Goal: Task Accomplishment & Management: Use online tool/utility

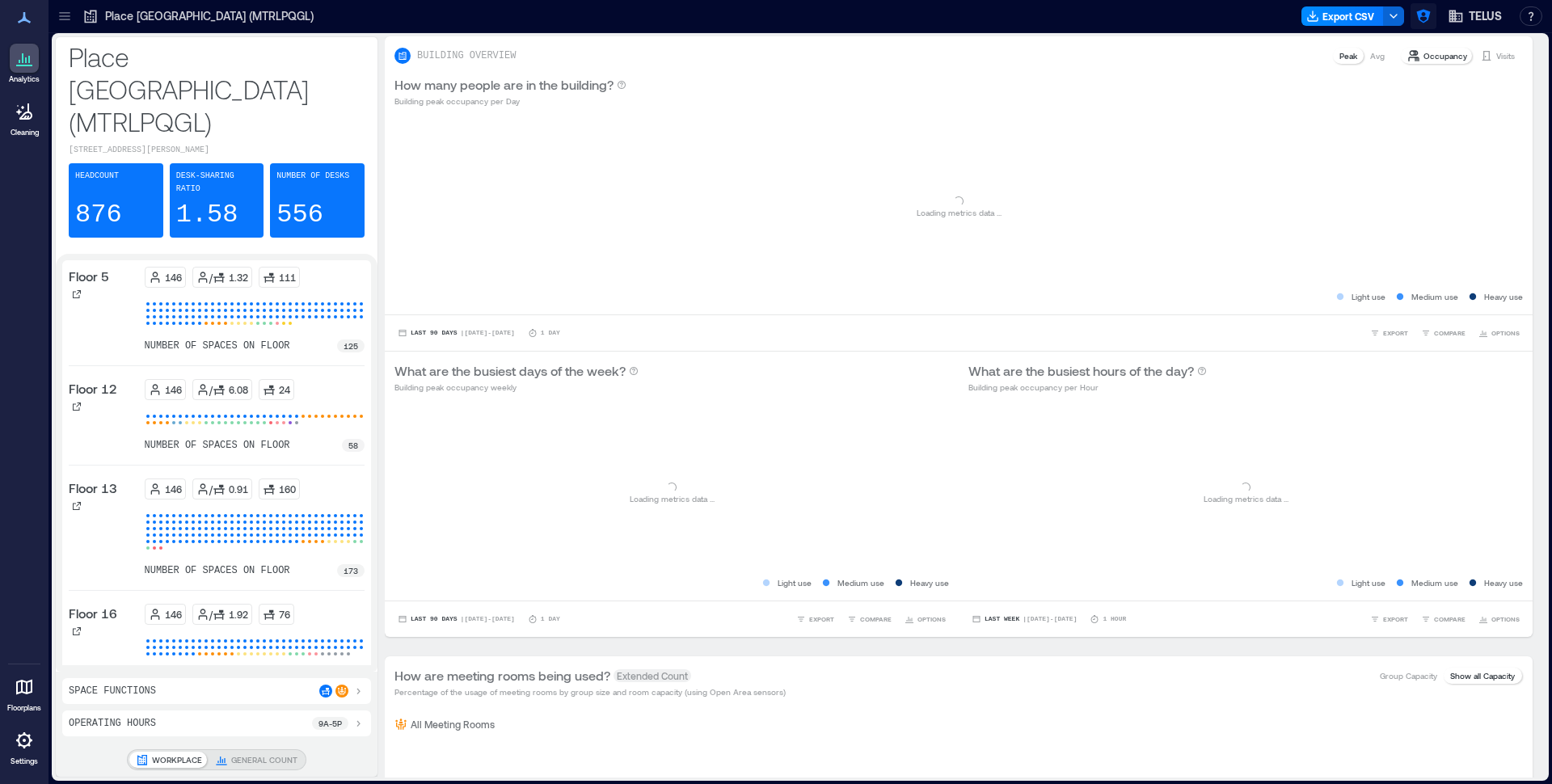
click at [1432, 18] on button "button" at bounding box center [1424, 16] width 26 height 26
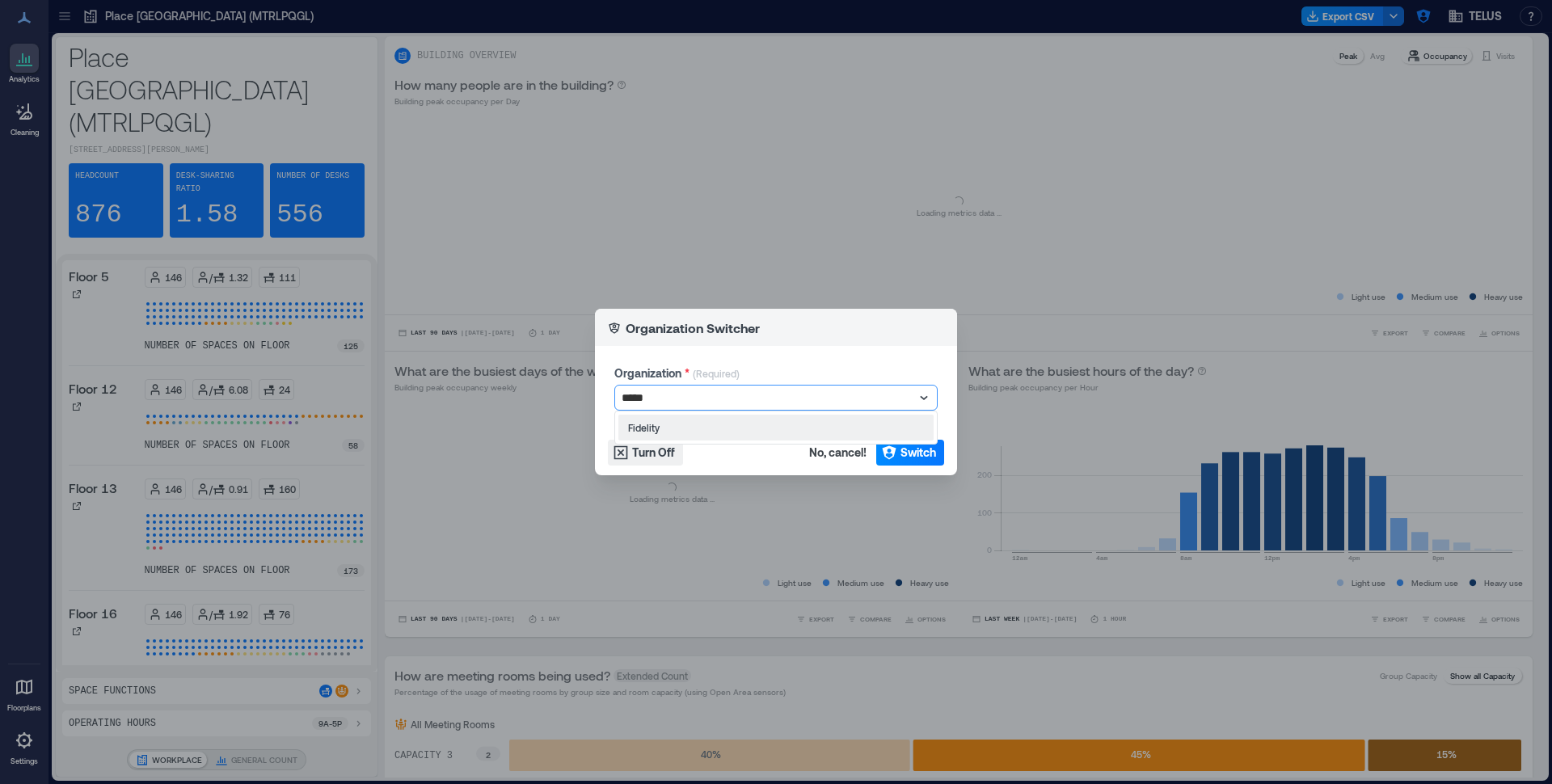
type input "******"
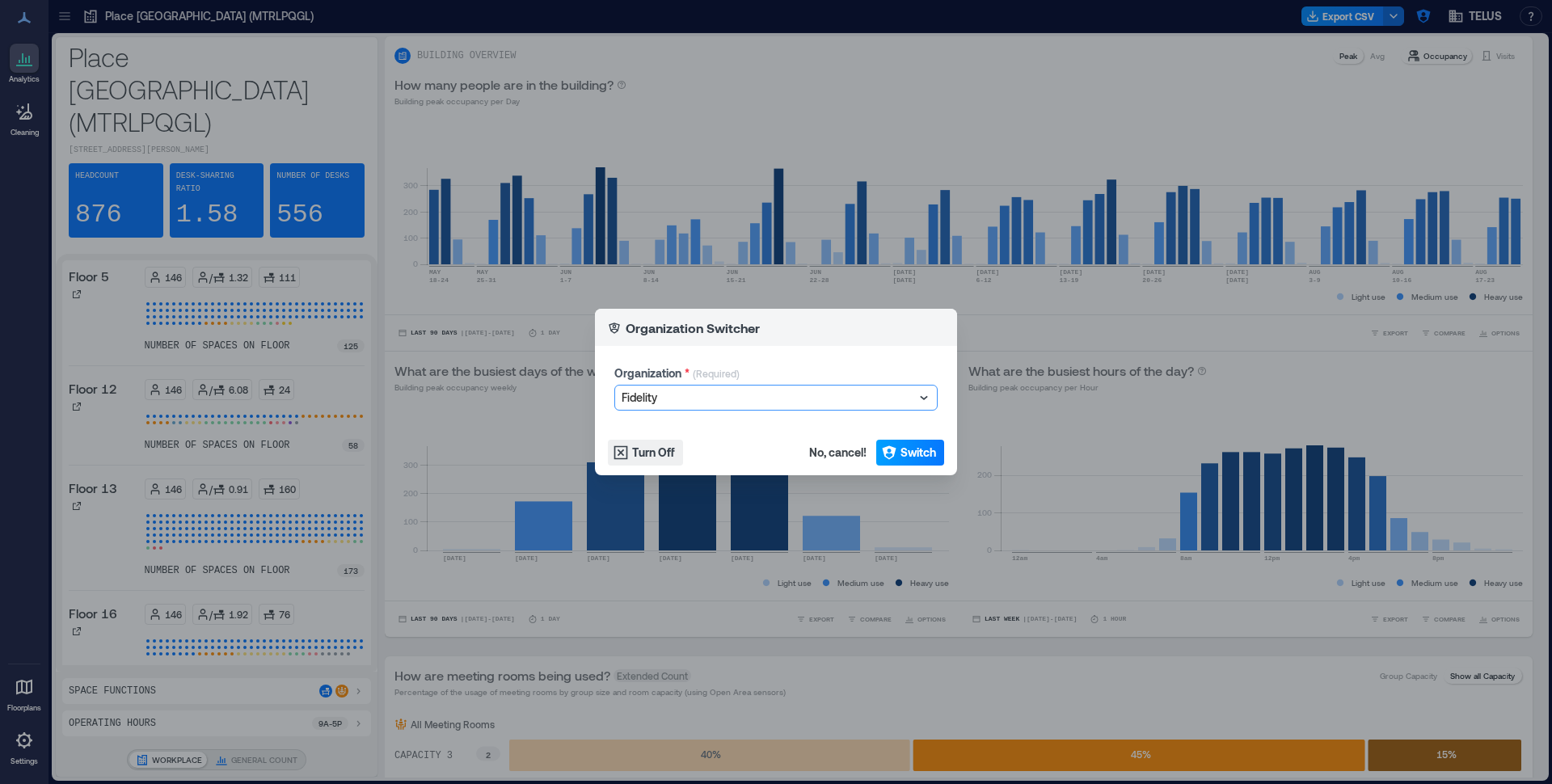
click at [920, 457] on span "Switch" at bounding box center [918, 452] width 36 height 16
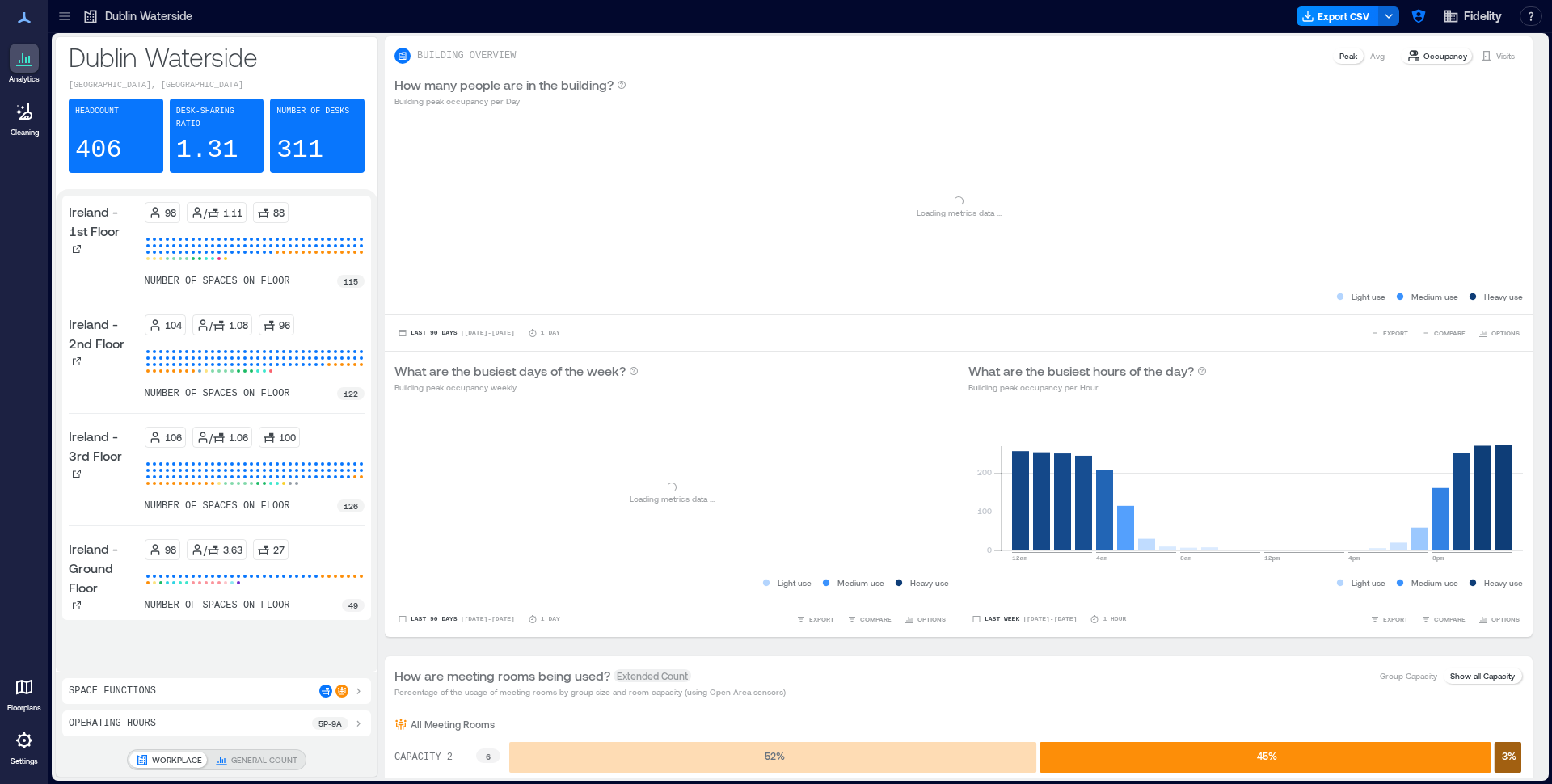
click at [66, 12] on icon at bounding box center [64, 13] width 11 height 2
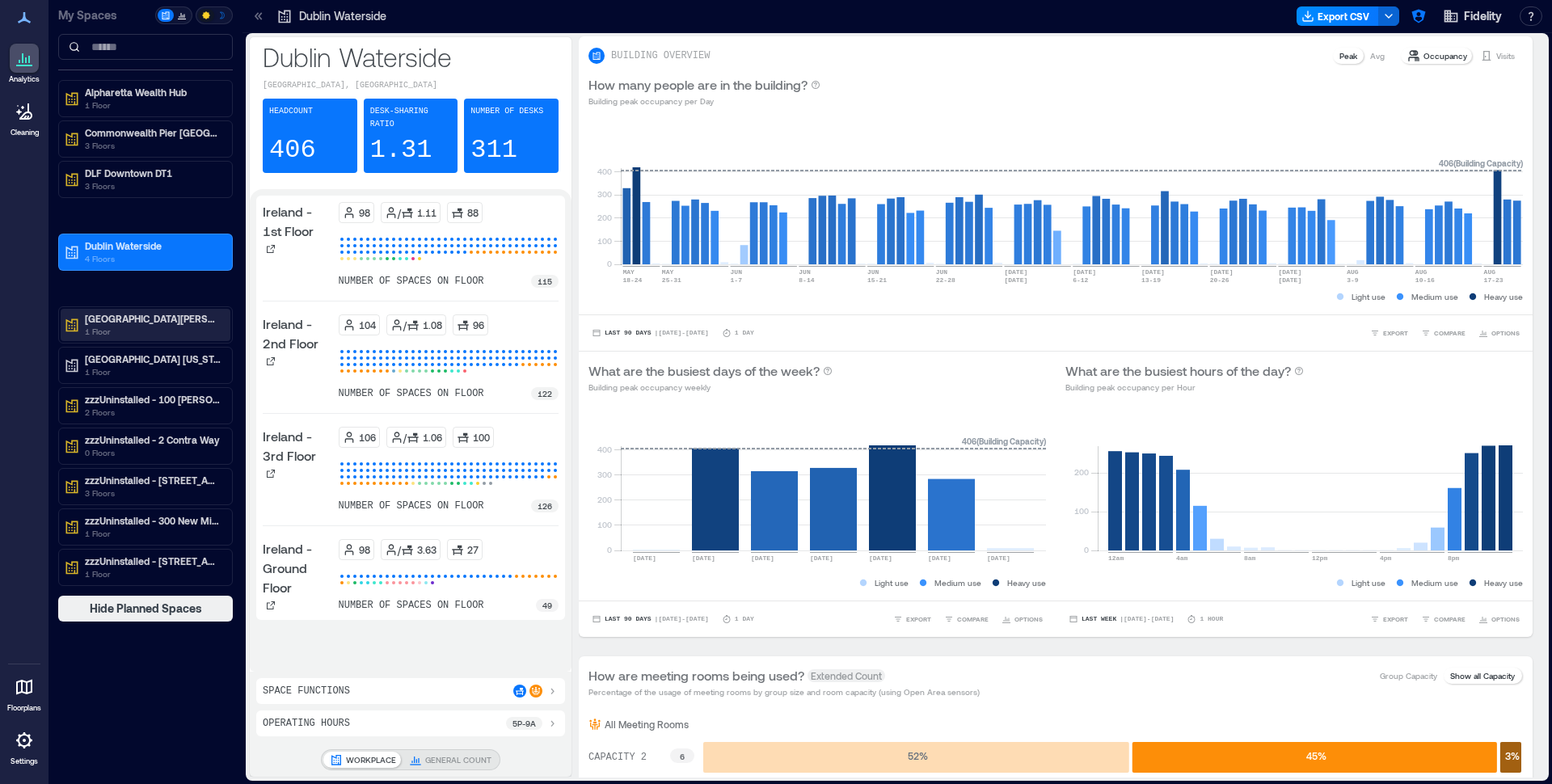
click at [113, 335] on p "1 Floor" at bounding box center [152, 332] width 135 height 13
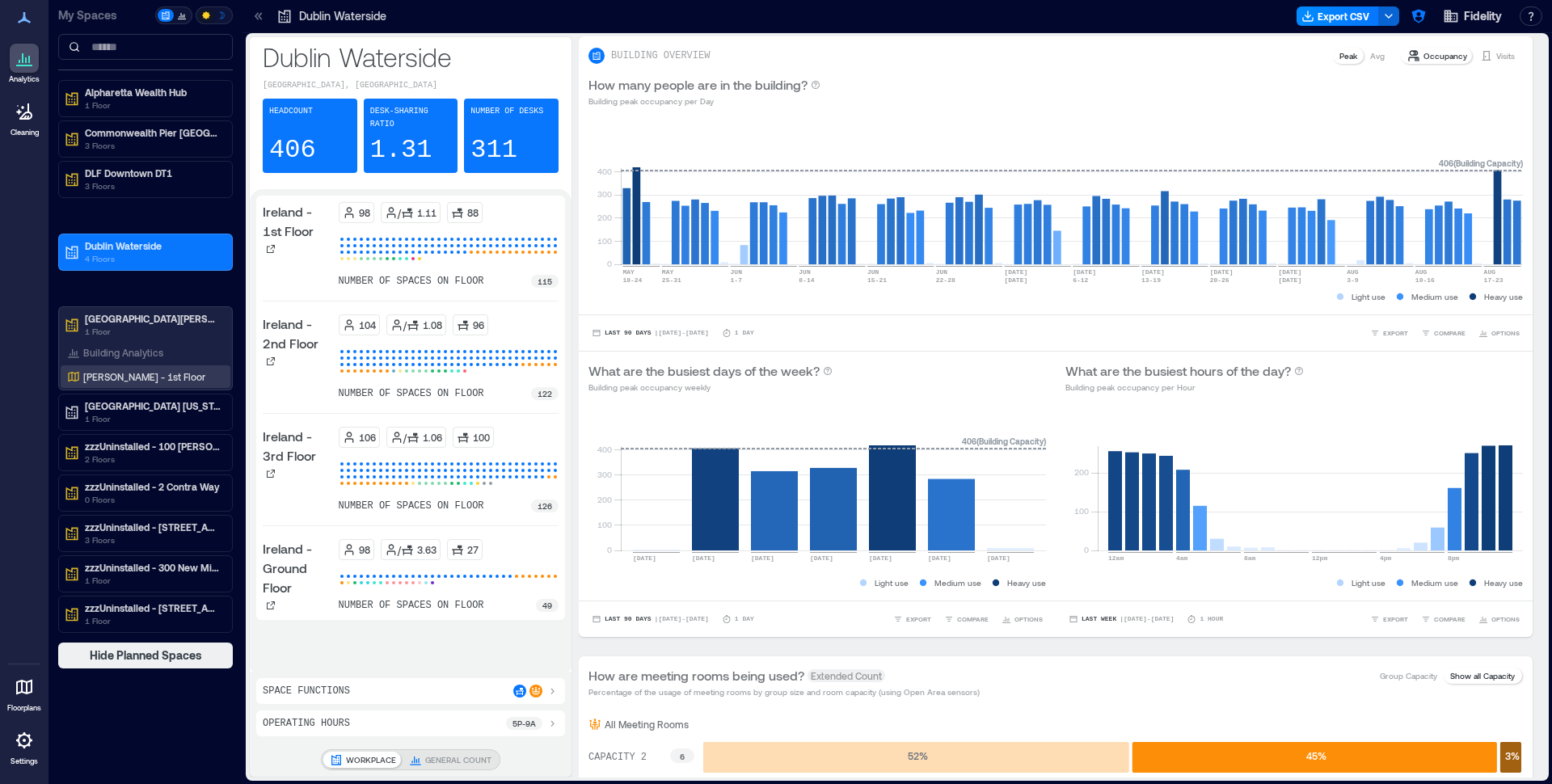
click at [105, 378] on p "[PERSON_NAME] - 1st Floor" at bounding box center [144, 377] width 122 height 13
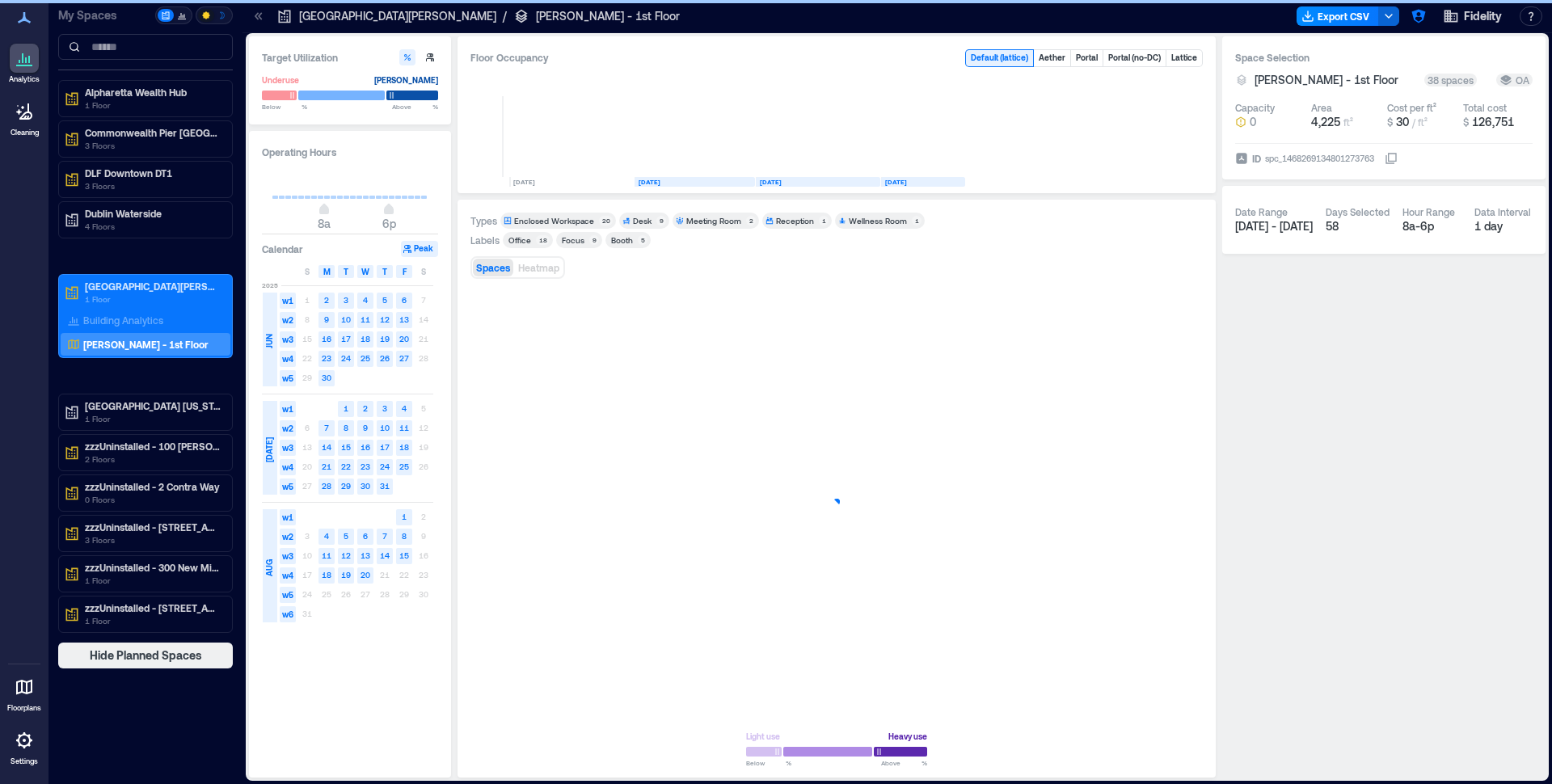
click at [257, 18] on icon at bounding box center [256, 15] width 4 height 7
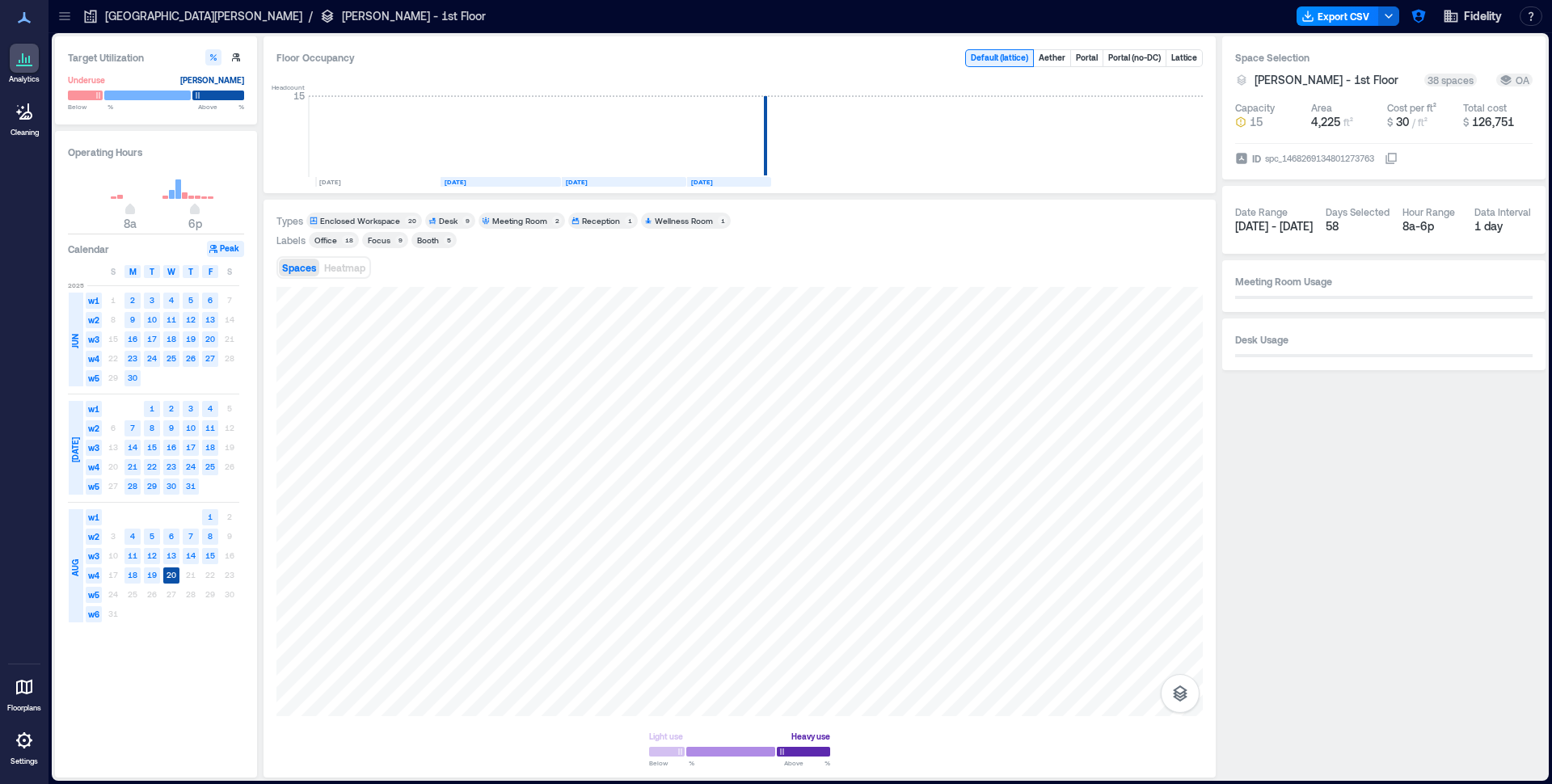
click at [22, 681] on icon at bounding box center [24, 687] width 16 height 15
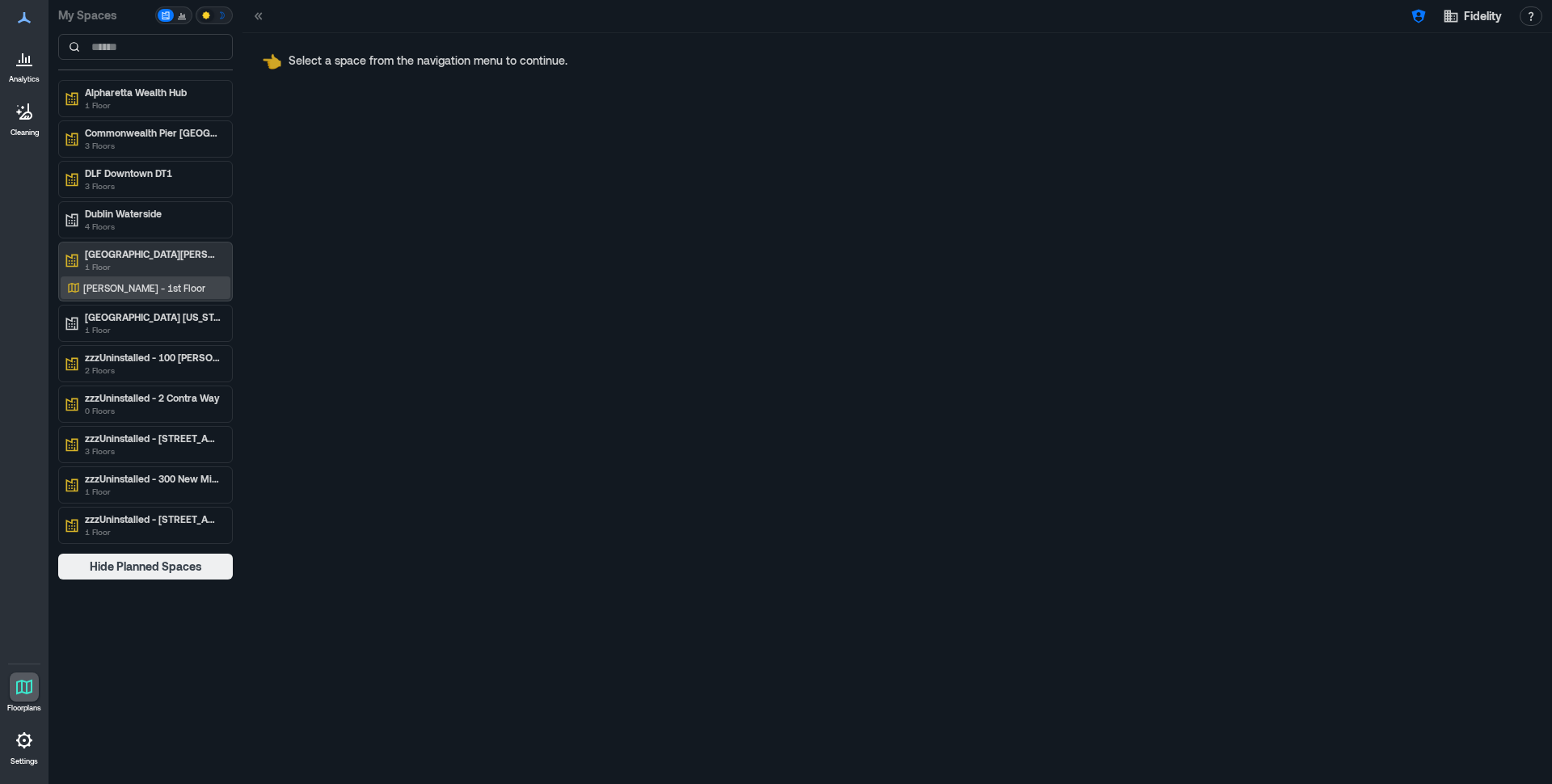
click at [148, 291] on p "[PERSON_NAME] - 1st Floor" at bounding box center [144, 288] width 122 height 13
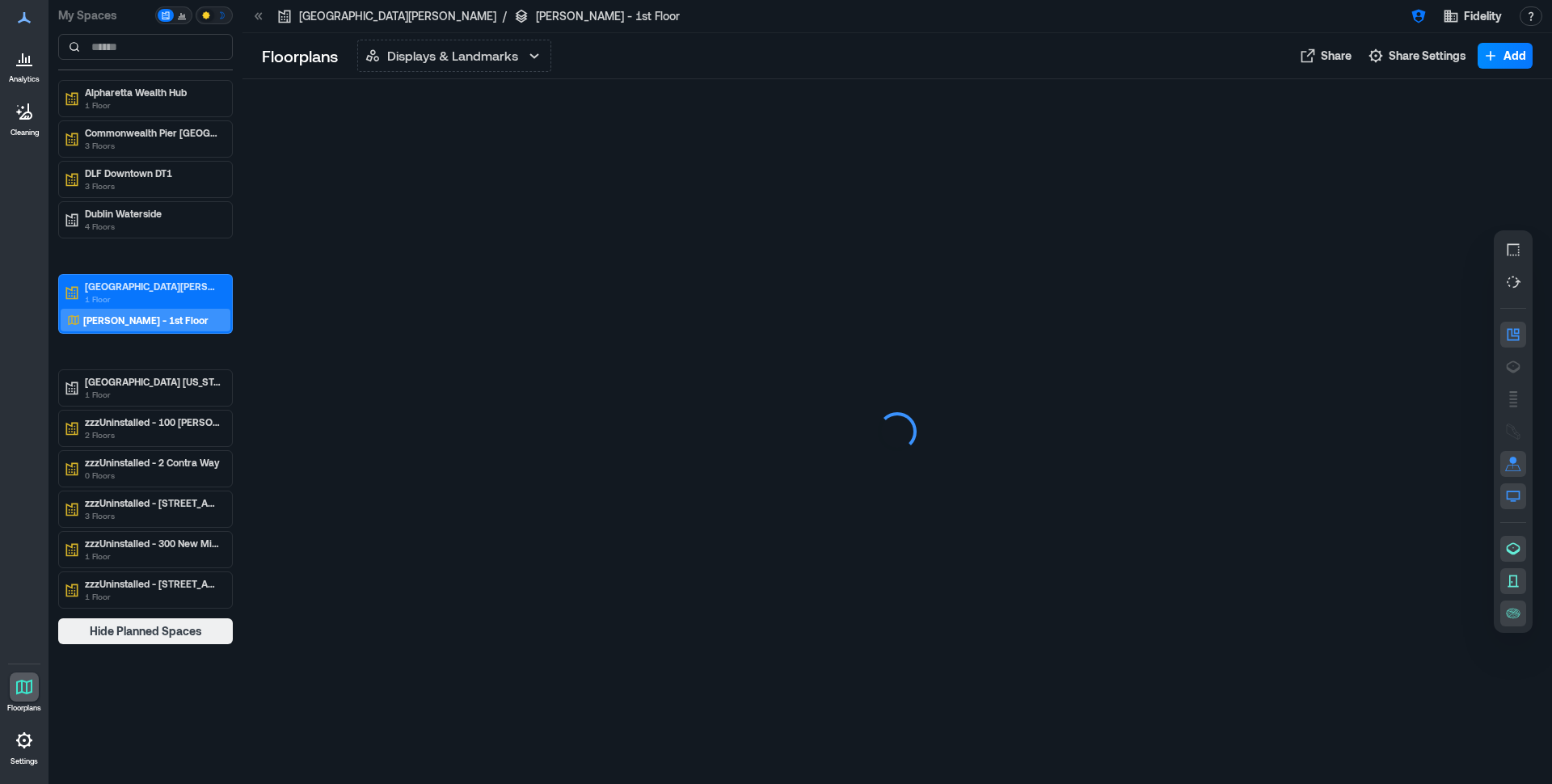
click at [532, 58] on icon "button" at bounding box center [534, 56] width 19 height 19
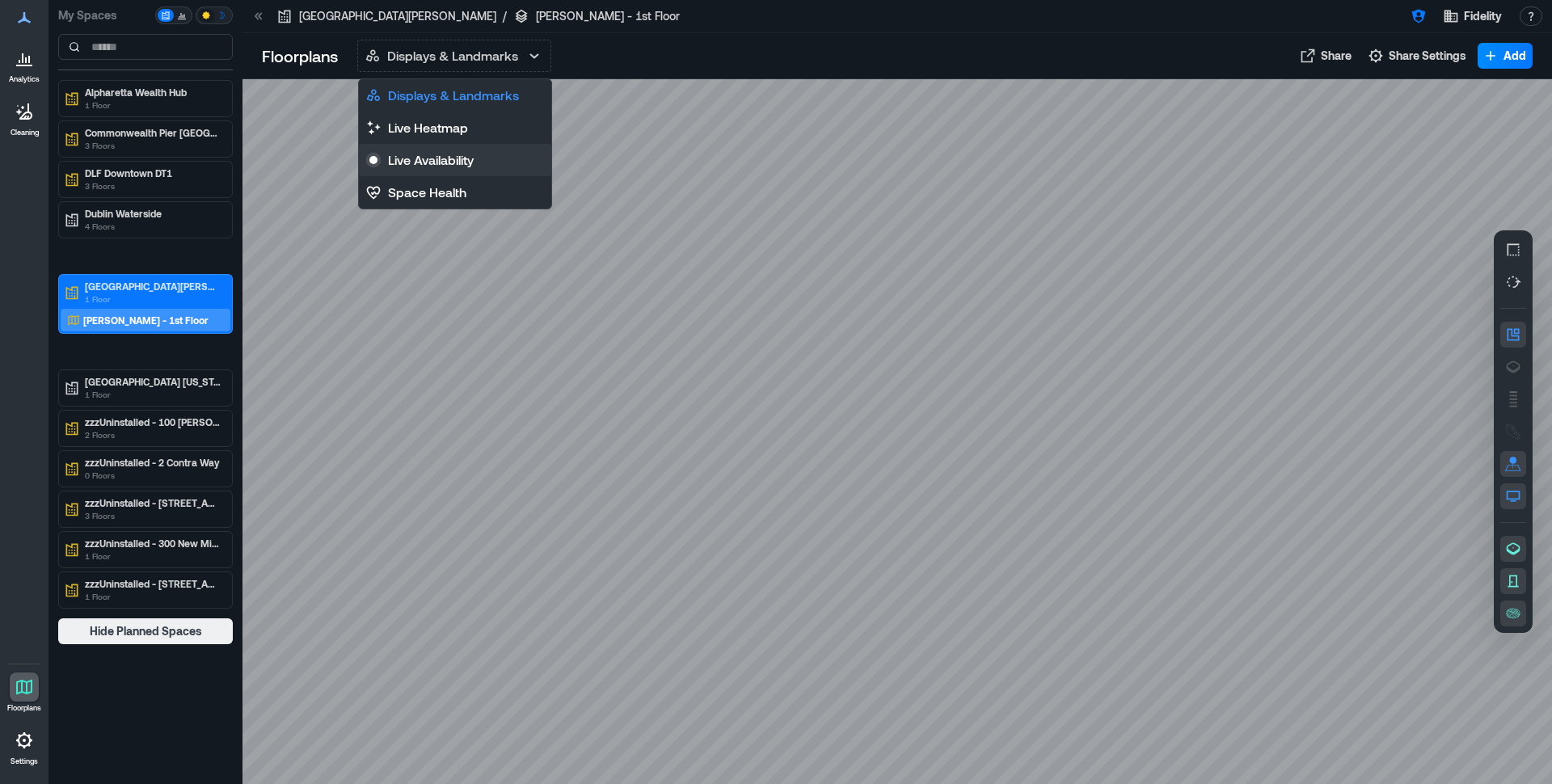
click at [440, 159] on p "Live Availability" at bounding box center [431, 160] width 86 height 19
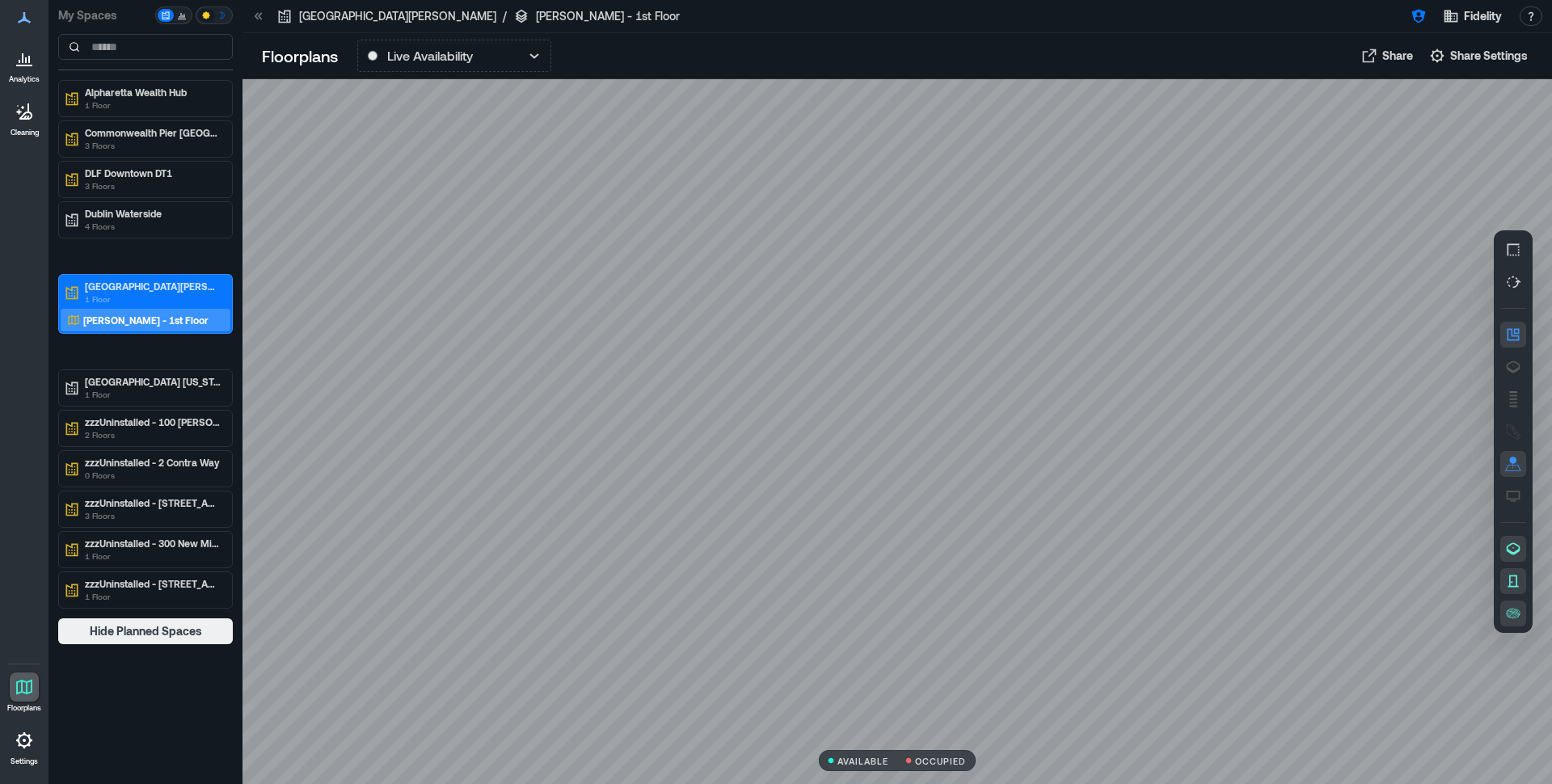
click at [262, 16] on icon at bounding box center [259, 16] width 16 height 16
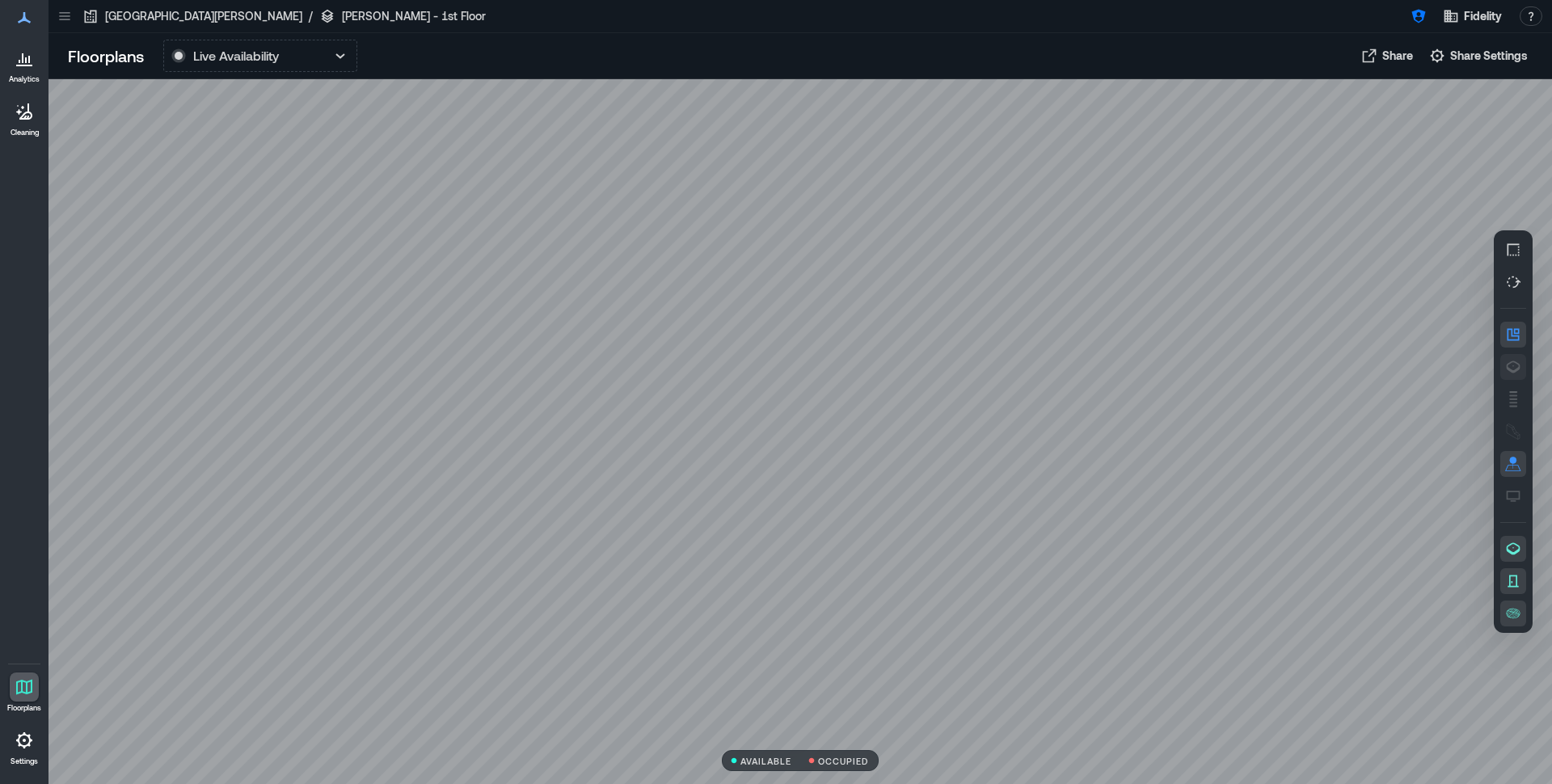
click at [1516, 369] on icon "button" at bounding box center [1513, 367] width 16 height 16
click at [345, 54] on icon "button" at bounding box center [340, 56] width 9 height 5
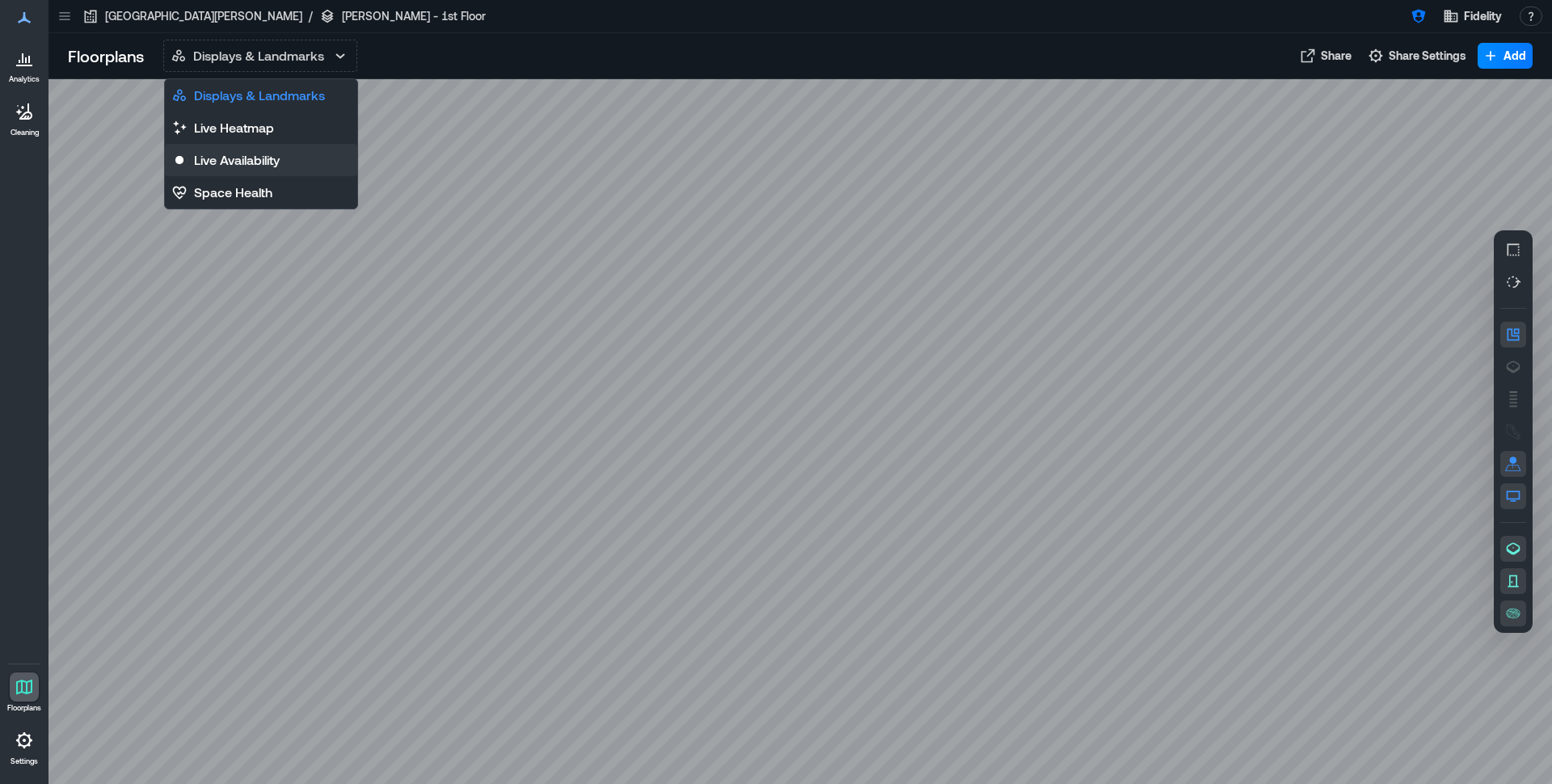
click at [257, 161] on p "Live Availability" at bounding box center [237, 160] width 86 height 19
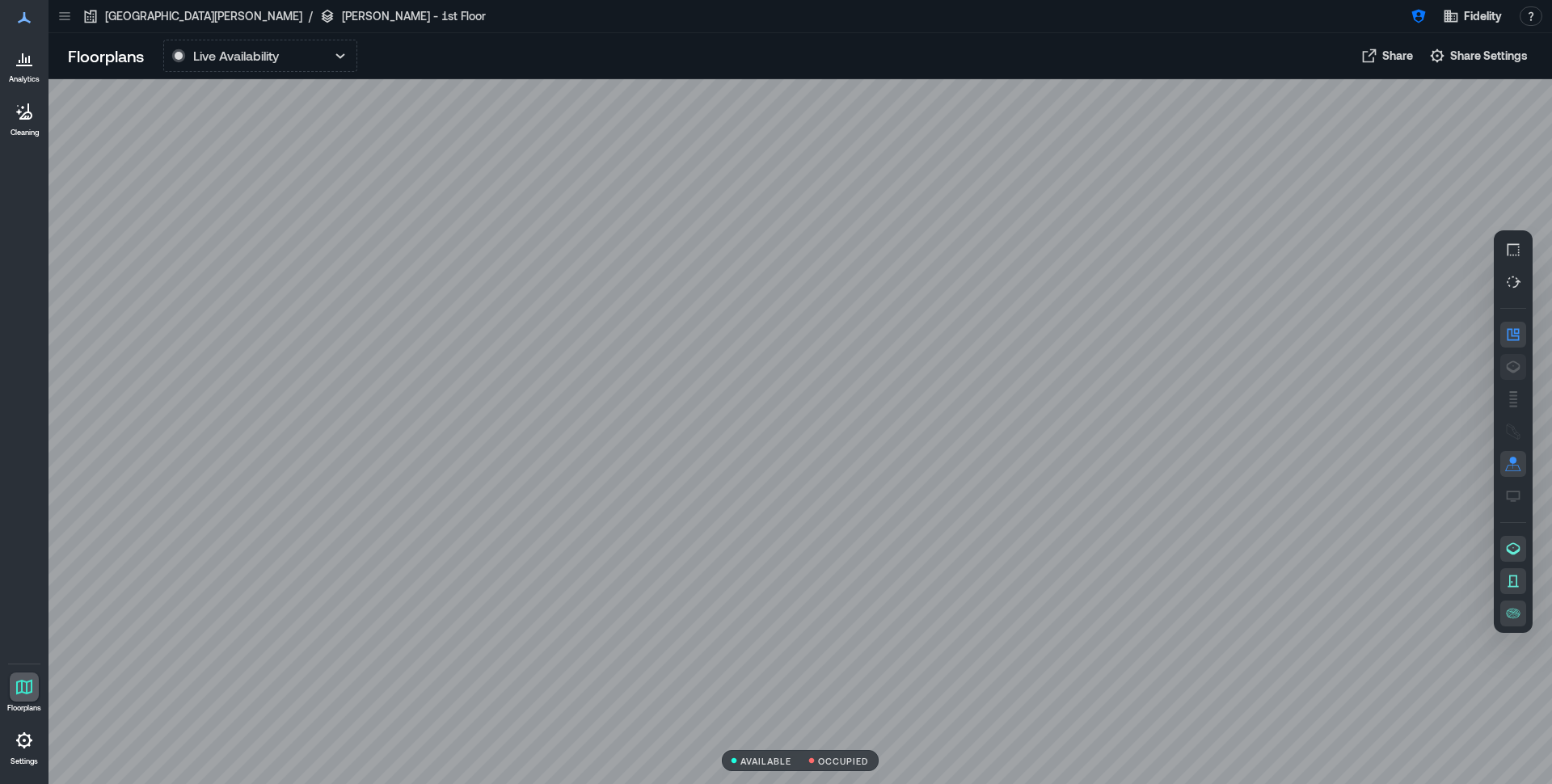
click at [1511, 373] on icon "button" at bounding box center [1513, 367] width 16 height 16
click at [715, 313] on div at bounding box center [800, 431] width 1503 height 705
drag, startPoint x: 803, startPoint y: 169, endPoint x: 804, endPoint y: 407, distance: 238.0
click at [804, 407] on div at bounding box center [800, 431] width 1503 height 705
click at [1117, 388] on div at bounding box center [800, 431] width 1503 height 705
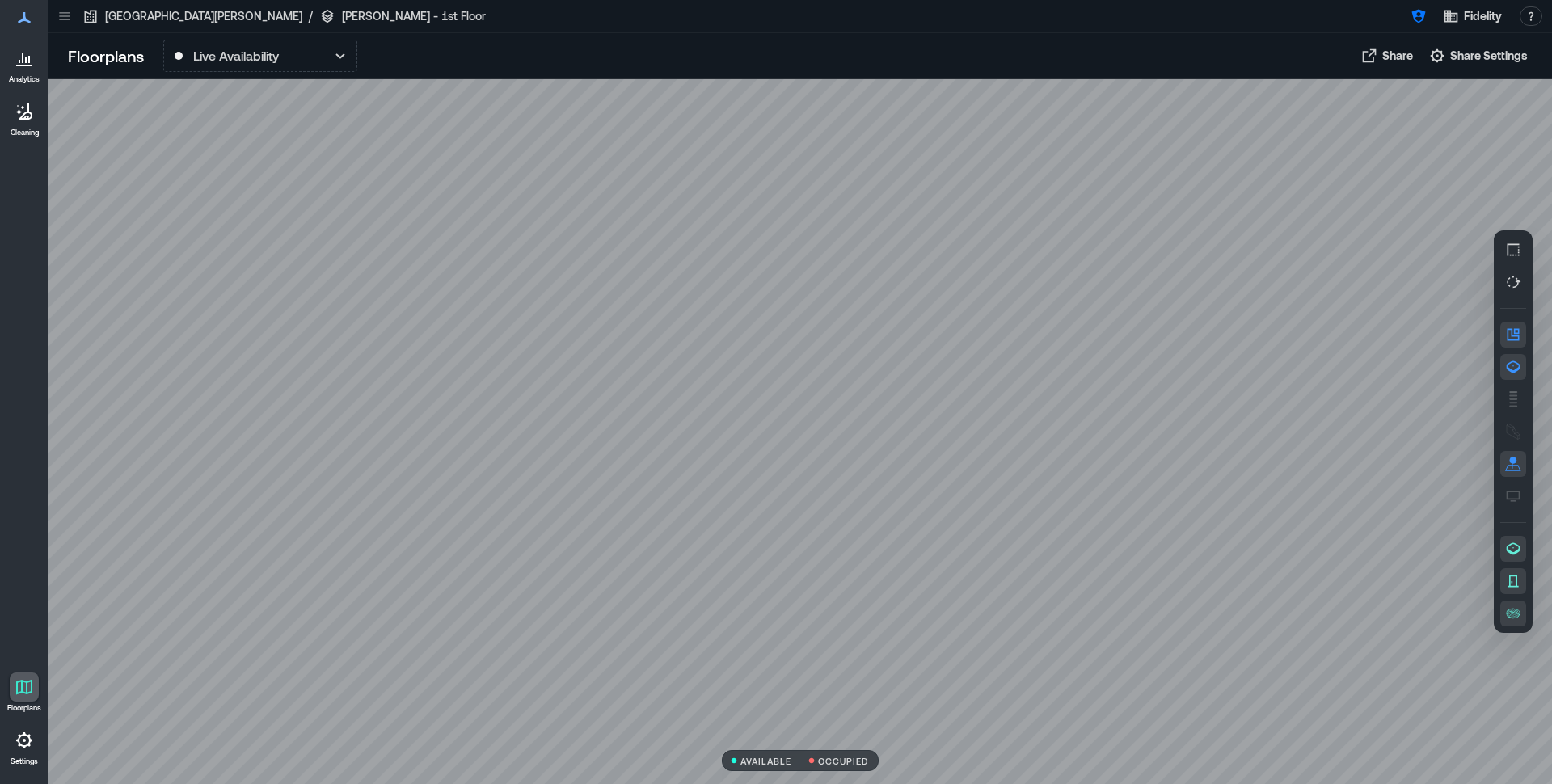
drag, startPoint x: 1121, startPoint y: 431, endPoint x: 1017, endPoint y: 346, distance: 134.3
click at [1017, 346] on div at bounding box center [800, 431] width 1503 height 705
click at [1048, 587] on div at bounding box center [800, 431] width 1503 height 705
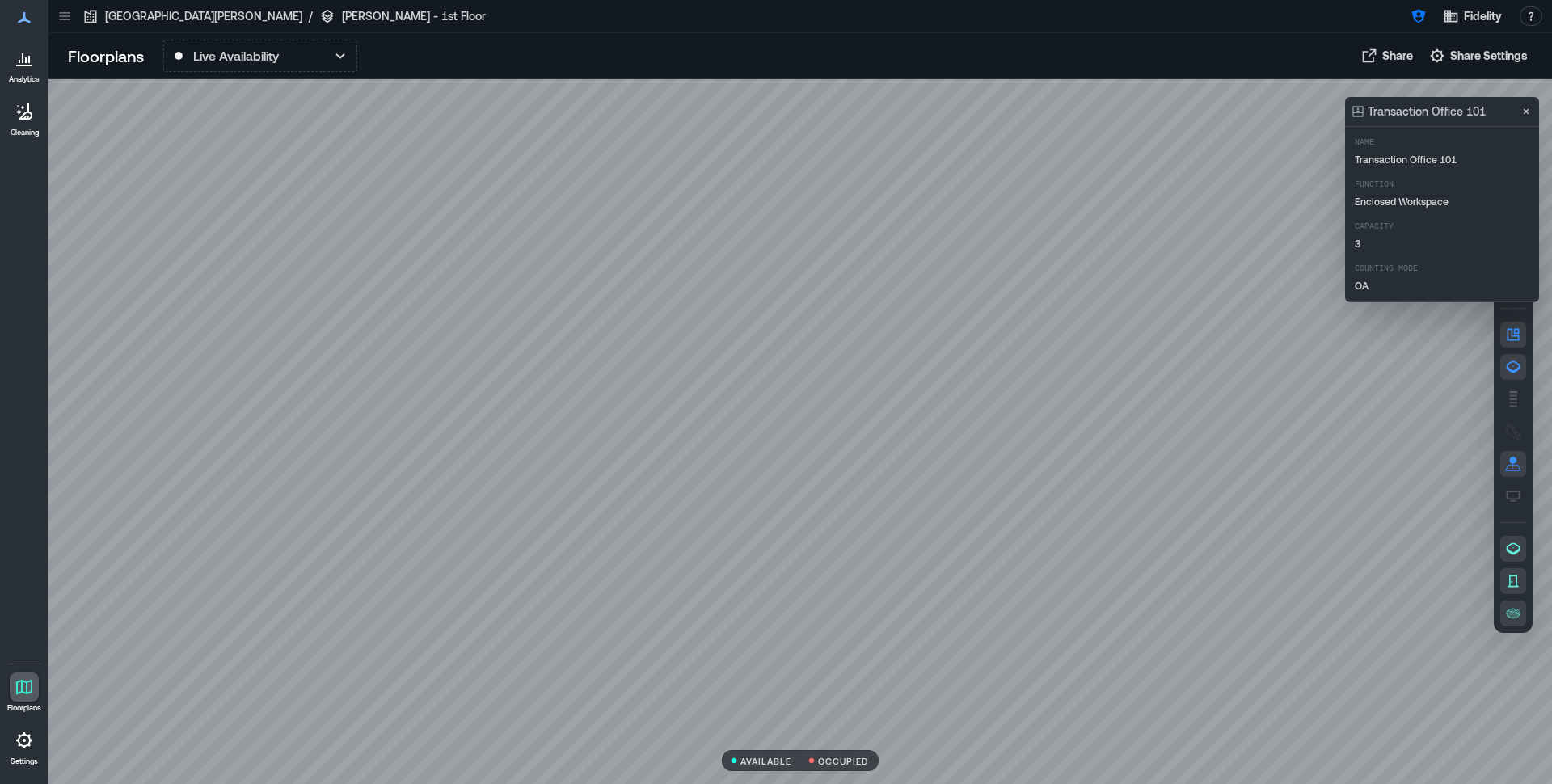
click at [1084, 573] on div at bounding box center [800, 431] width 1503 height 705
click at [1114, 568] on div at bounding box center [800, 431] width 1503 height 705
click at [1523, 110] on icon "Close" at bounding box center [1526, 112] width 13 height 13
click at [1142, 398] on div at bounding box center [800, 431] width 1503 height 705
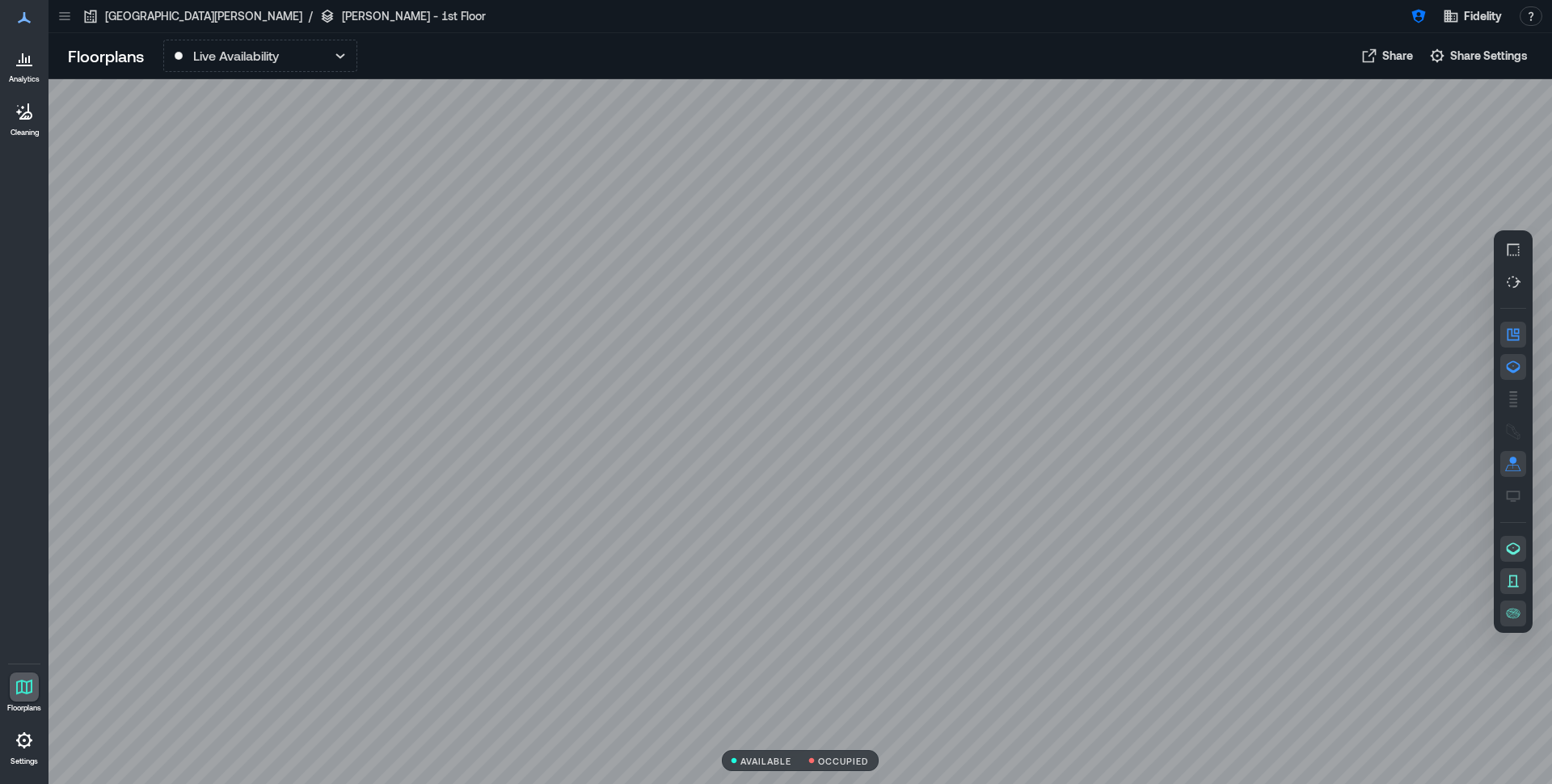
click at [823, 614] on div at bounding box center [800, 431] width 1503 height 705
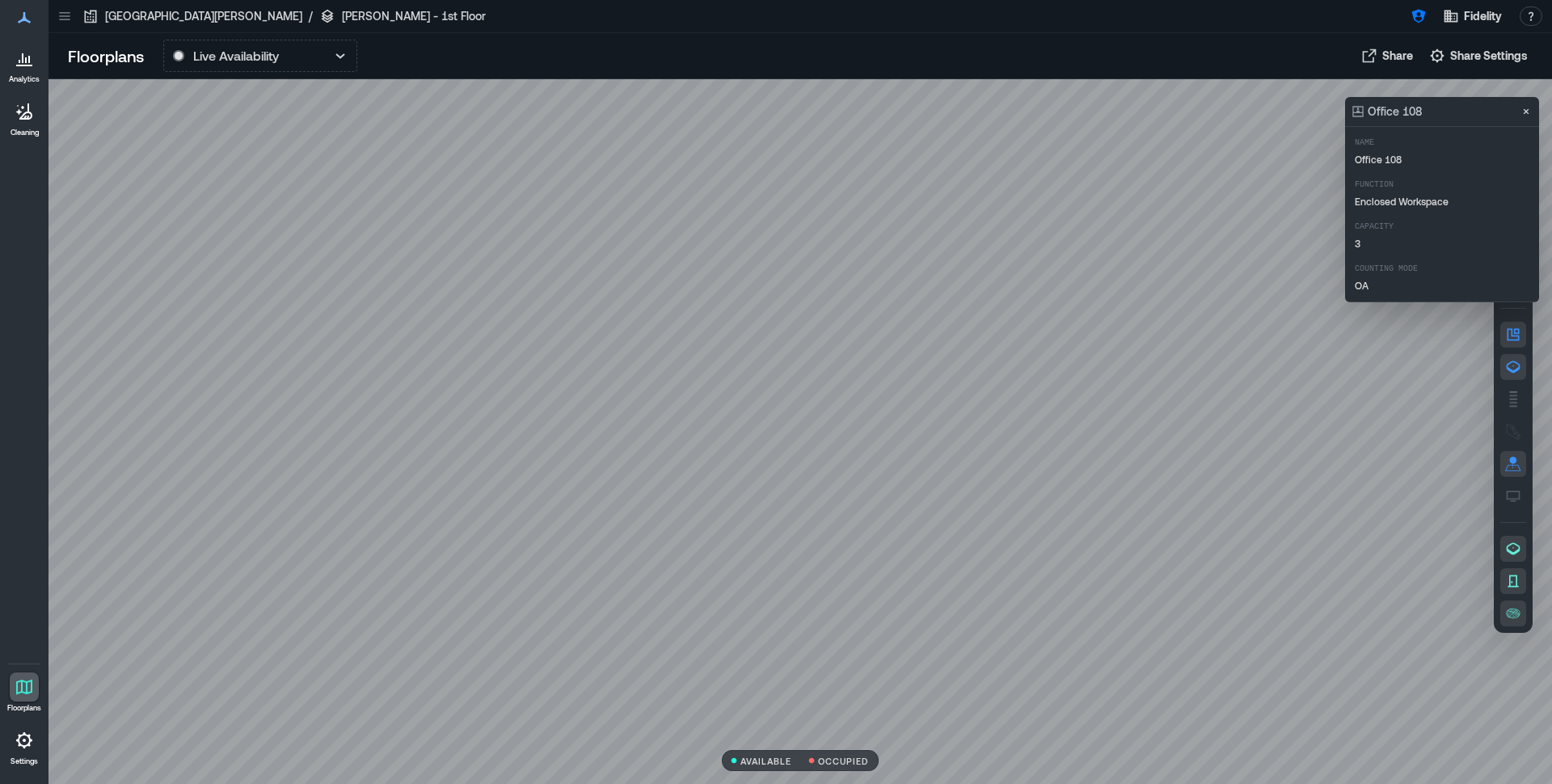
click at [838, 569] on div at bounding box center [800, 431] width 1503 height 705
click at [808, 566] on div at bounding box center [800, 431] width 1503 height 705
click at [1114, 512] on div at bounding box center [800, 431] width 1503 height 705
click at [1532, 113] on icon "Close" at bounding box center [1526, 112] width 13 height 13
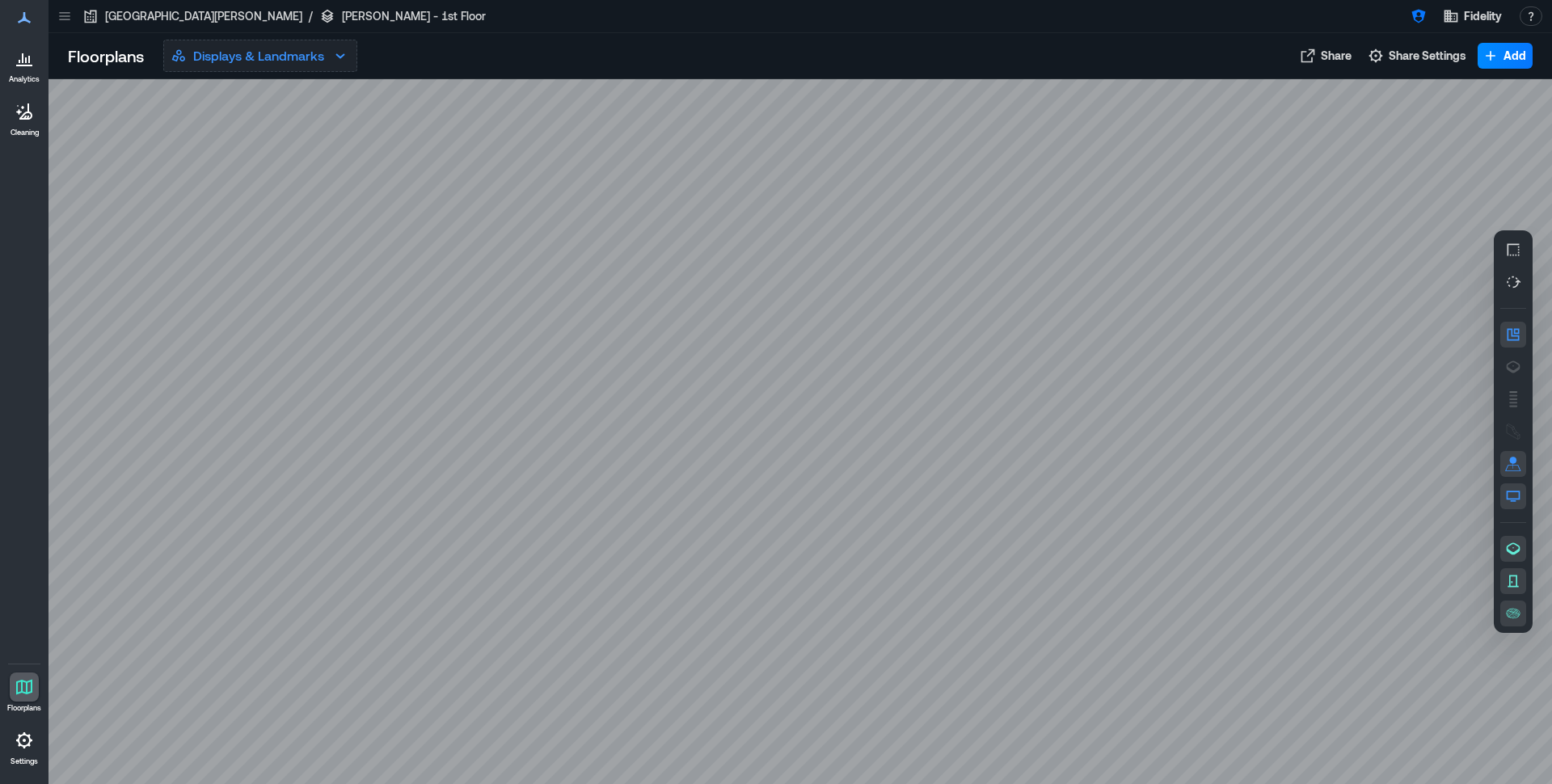
click at [346, 57] on icon "button" at bounding box center [341, 56] width 19 height 19
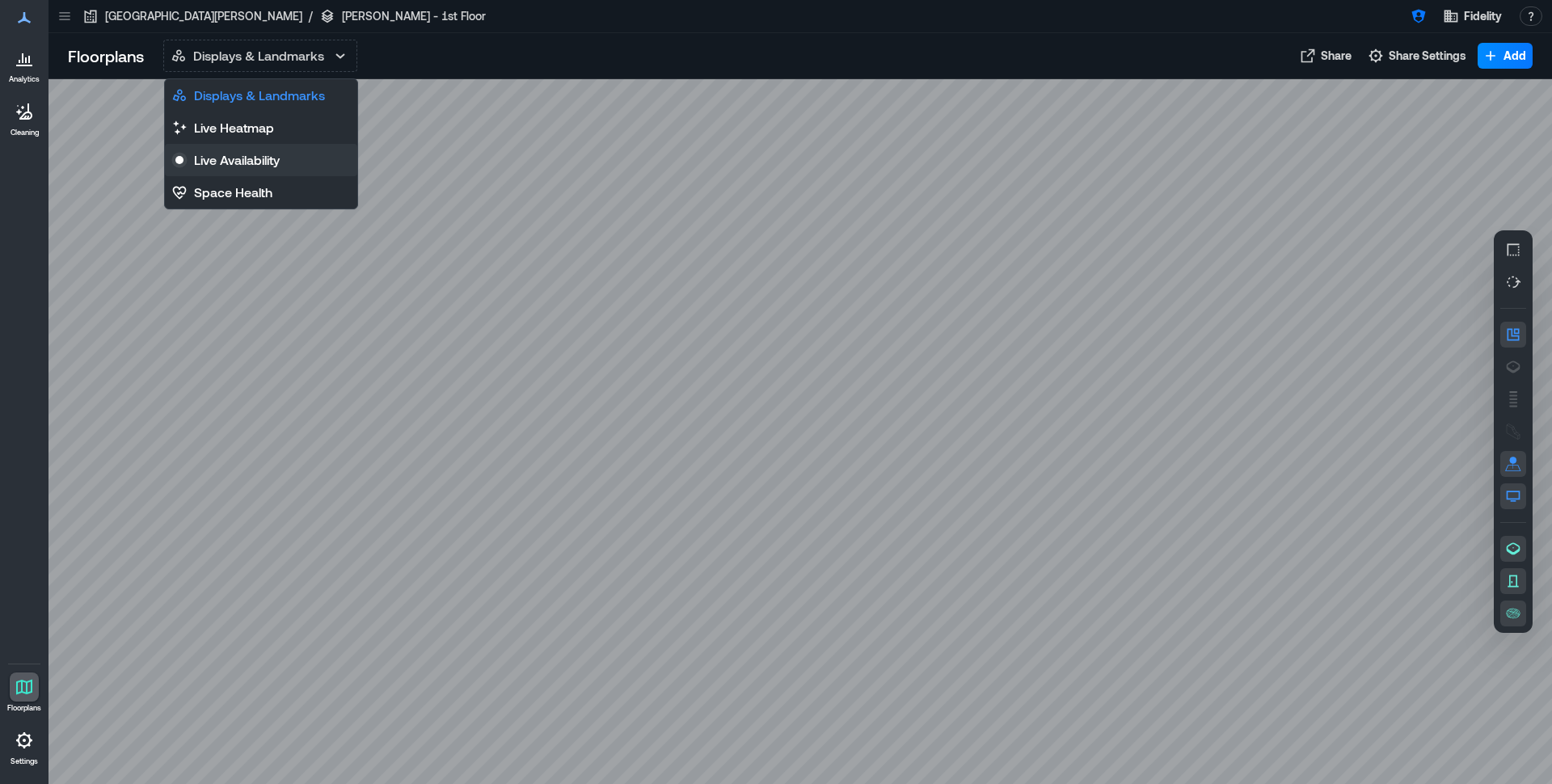
click at [280, 158] on p "Live Availability" at bounding box center [237, 160] width 86 height 19
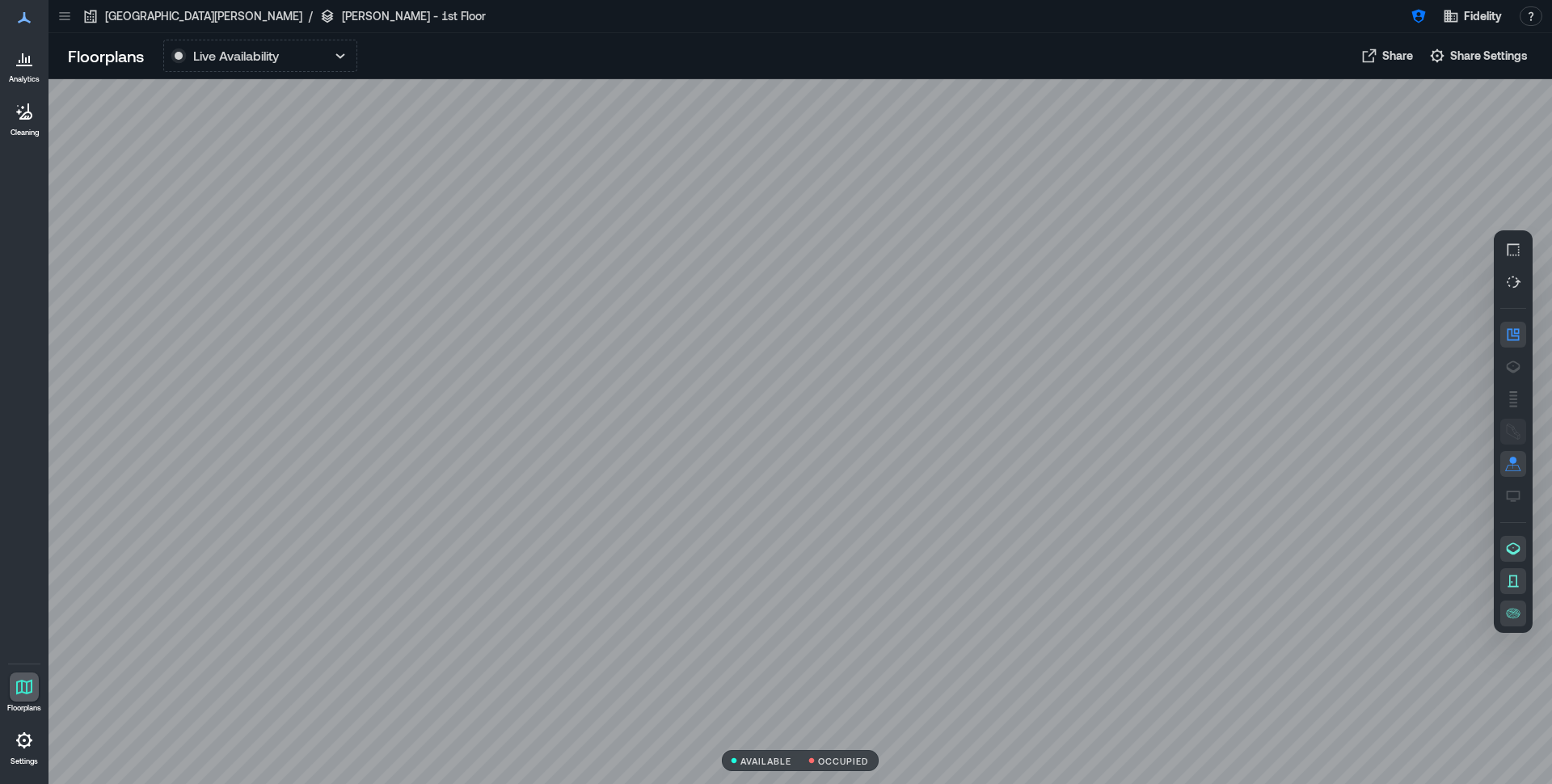
click at [1503, 442] on button "button" at bounding box center [1513, 431] width 26 height 26
drag, startPoint x: 1029, startPoint y: 439, endPoint x: 1037, endPoint y: 421, distance: 19.7
click at [1037, 421] on div at bounding box center [800, 431] width 1503 height 705
